Goal: Obtain resource: Download file/media

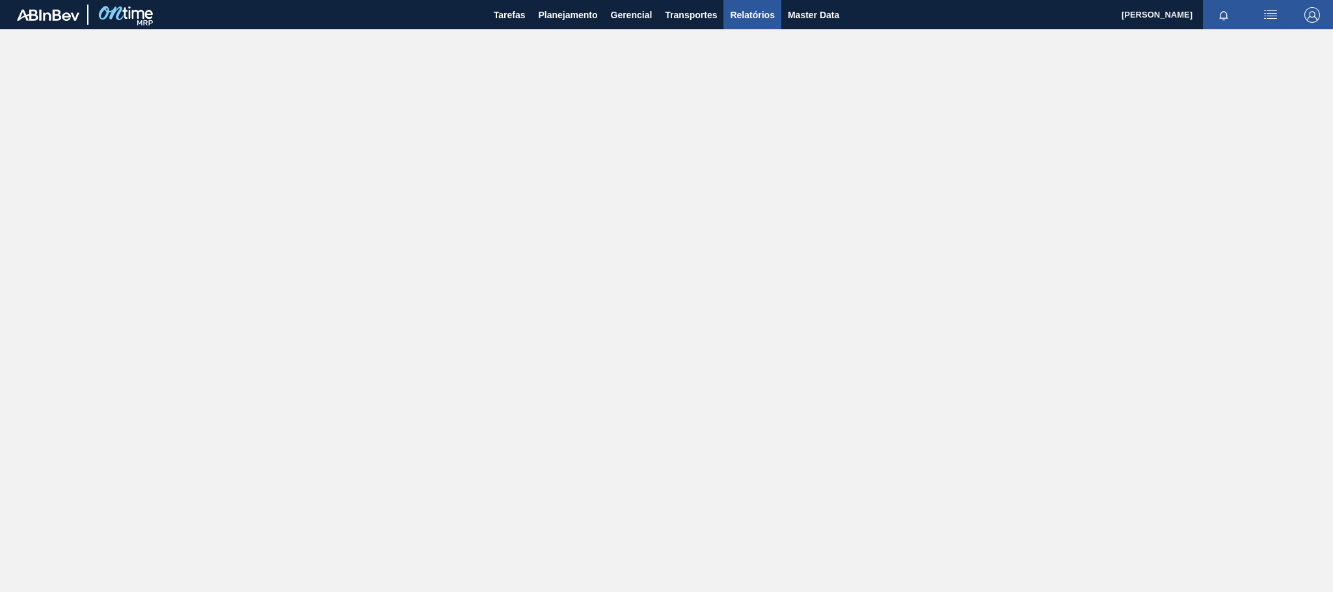
click at [740, 18] on span "Relatórios" at bounding box center [752, 15] width 44 height 16
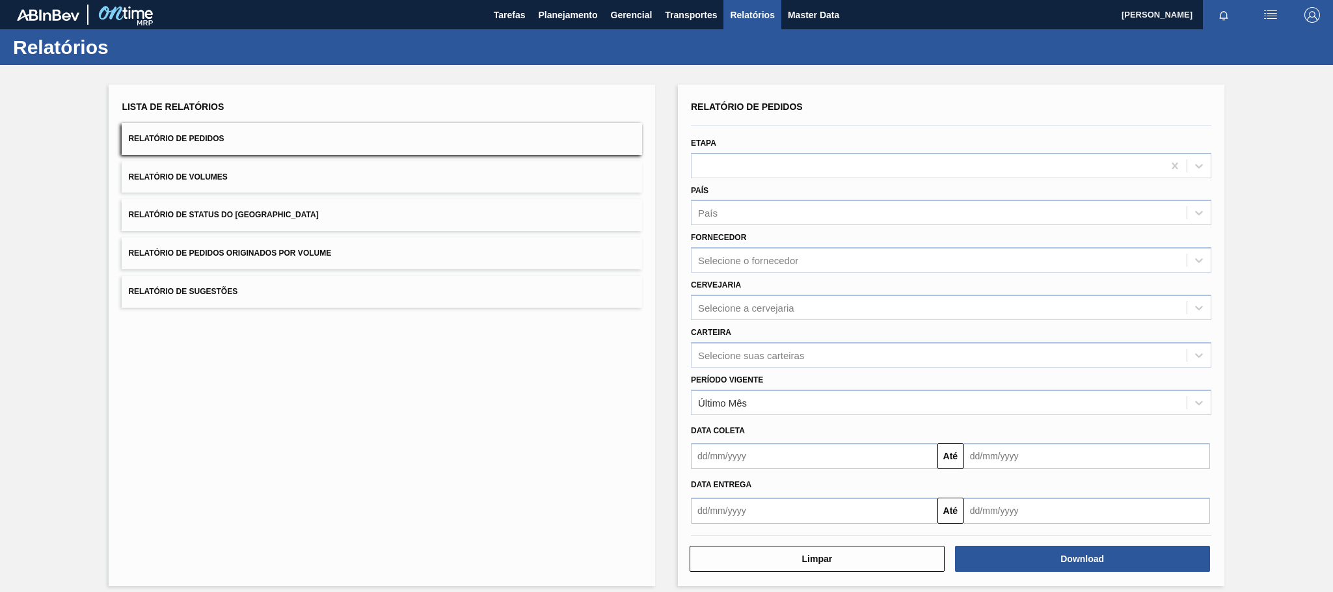
click at [288, 256] on span "Relatório de Pedidos Originados por Volume" at bounding box center [229, 253] width 203 height 9
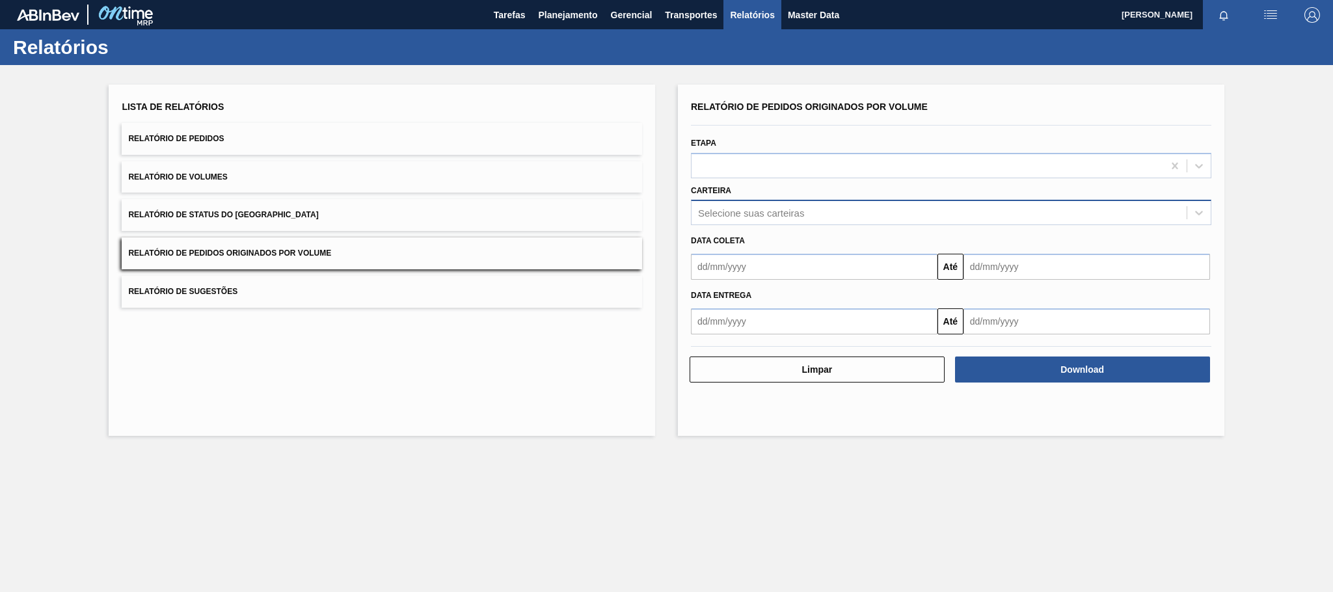
click at [734, 213] on div "Selecione suas carteiras" at bounding box center [751, 213] width 106 height 11
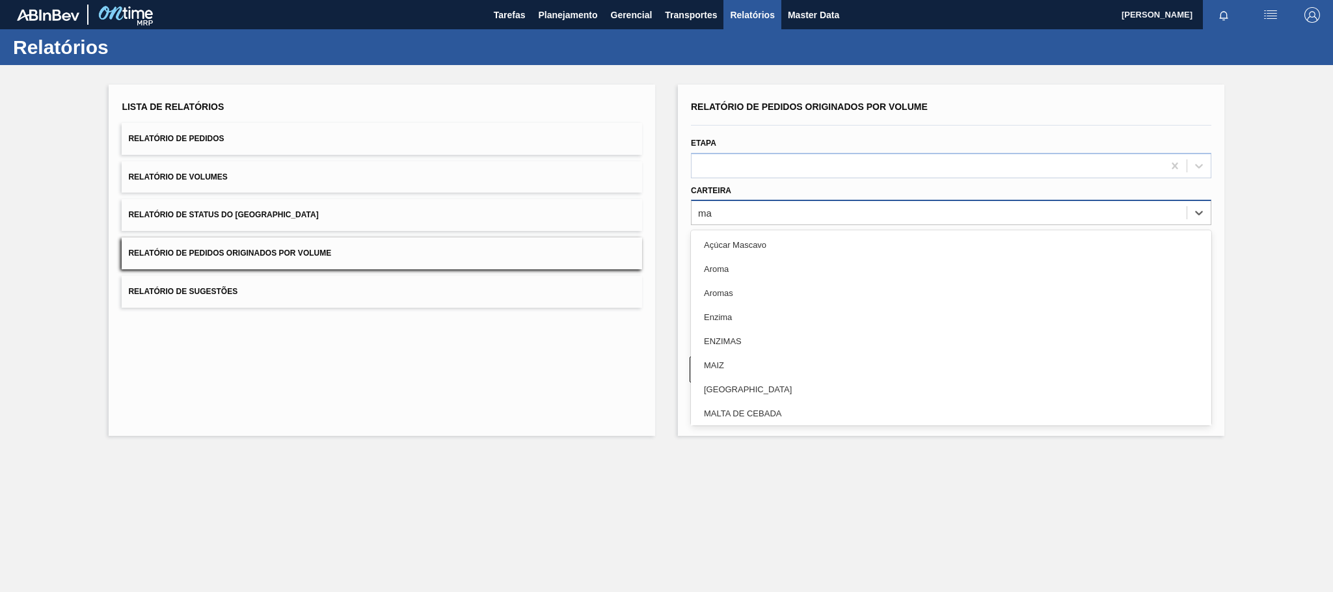
type input "mal"
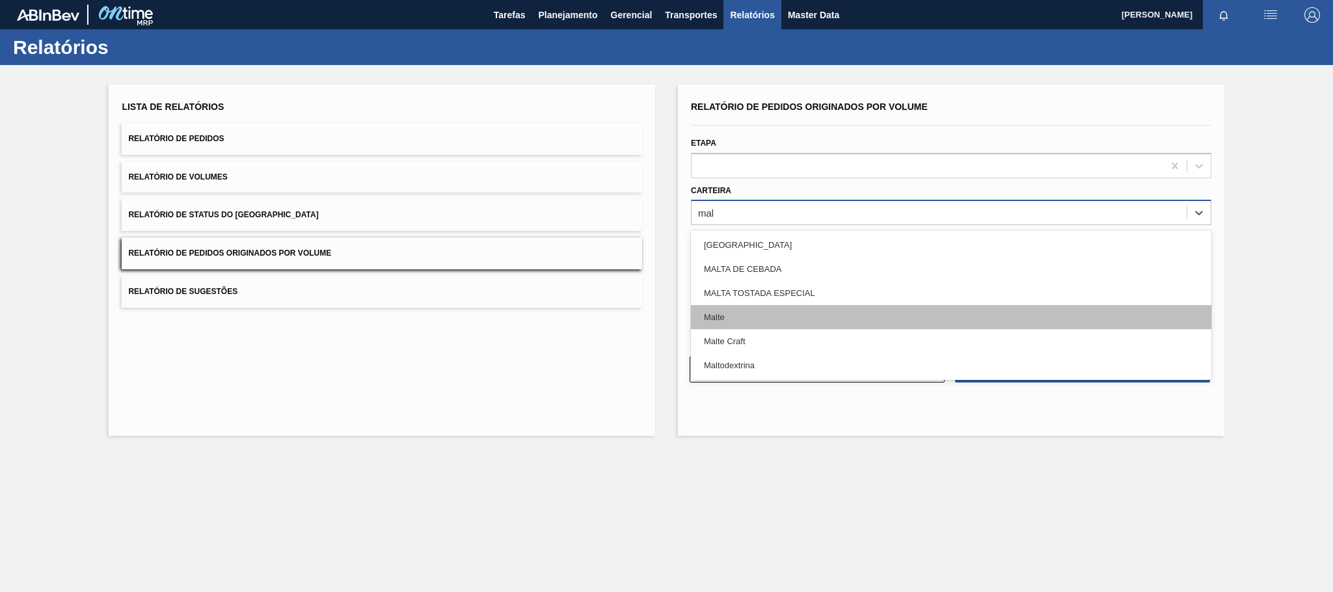
click at [723, 311] on div "Malte" at bounding box center [951, 317] width 521 height 24
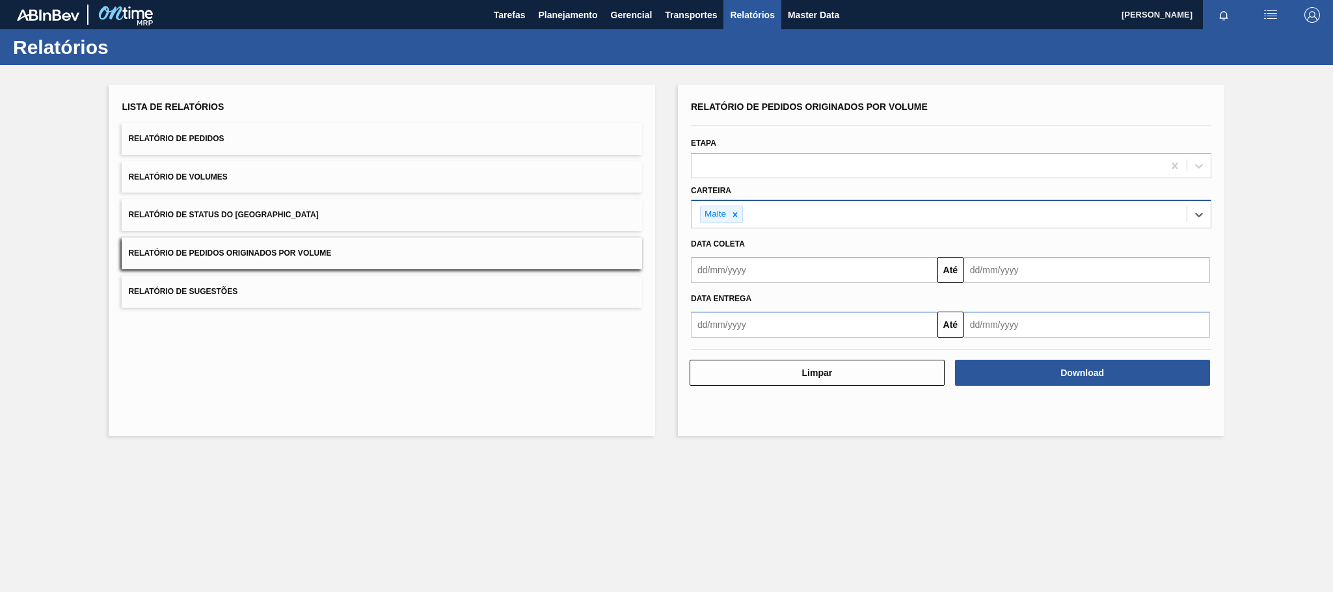
click at [744, 278] on input "text" at bounding box center [814, 270] width 247 height 26
type input "[DATE]"
click at [768, 344] on div "1" at bounding box center [770, 343] width 18 height 18
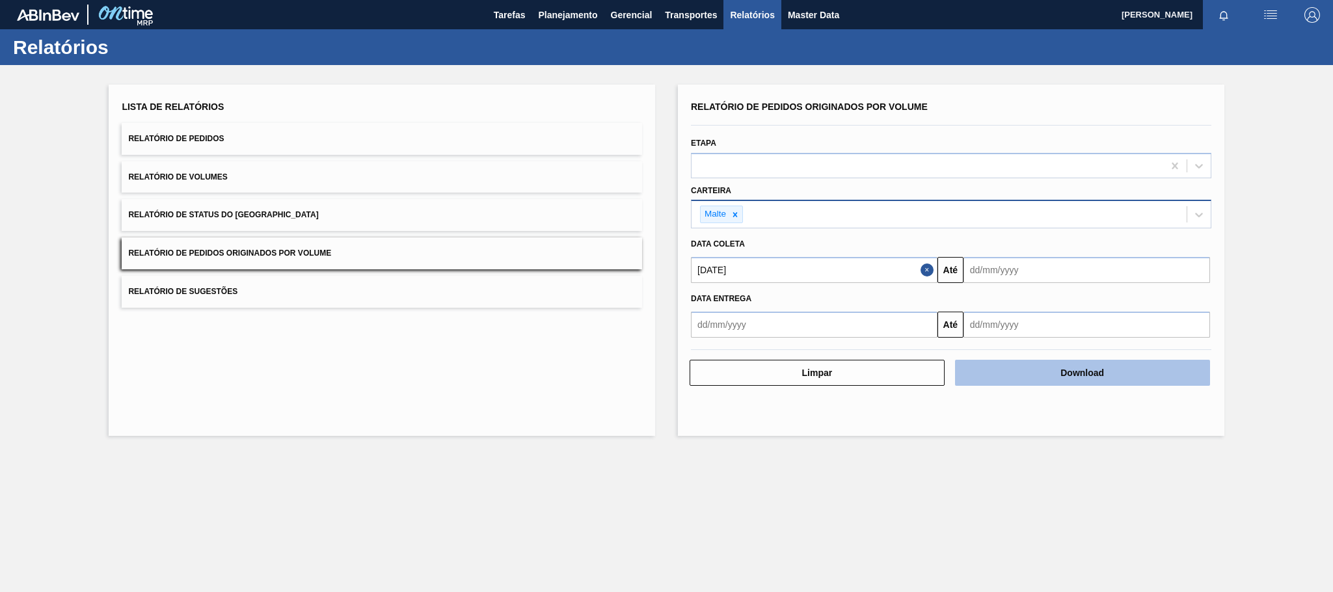
click at [1021, 369] on button "Download" at bounding box center [1082, 373] width 255 height 26
